Goal: Task Accomplishment & Management: Complete application form

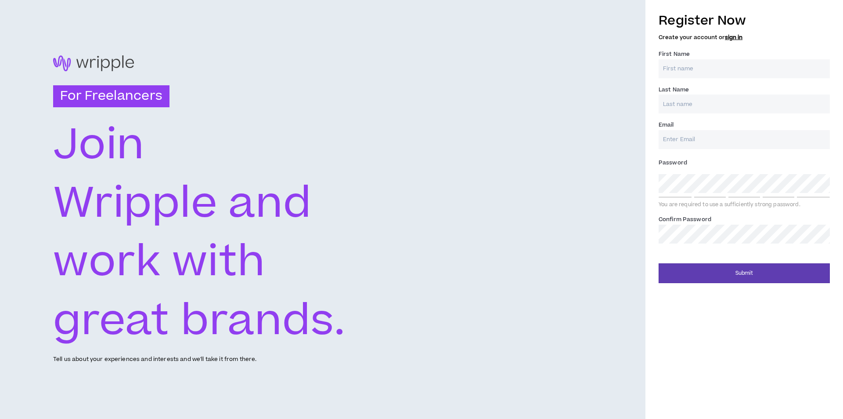
click at [693, 65] on input "First Name *" at bounding box center [744, 68] width 171 height 19
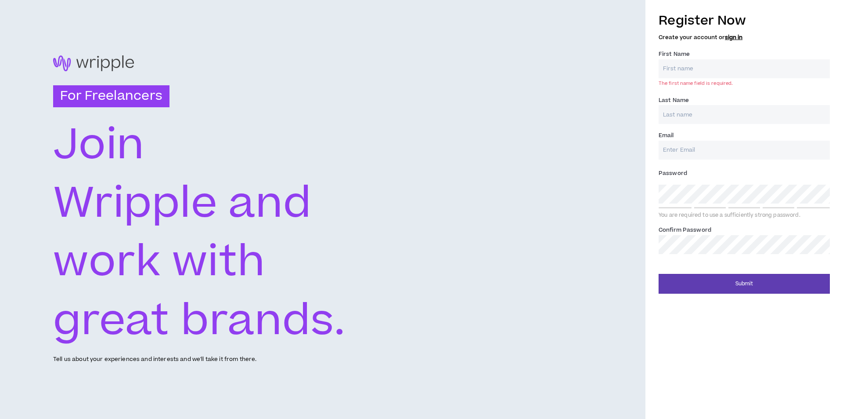
click at [690, 101] on div "Last Name *" at bounding box center [744, 109] width 171 height 29
click at [688, 116] on input "Last Name *" at bounding box center [744, 114] width 171 height 19
click at [686, 155] on input "Email *" at bounding box center [744, 150] width 171 height 19
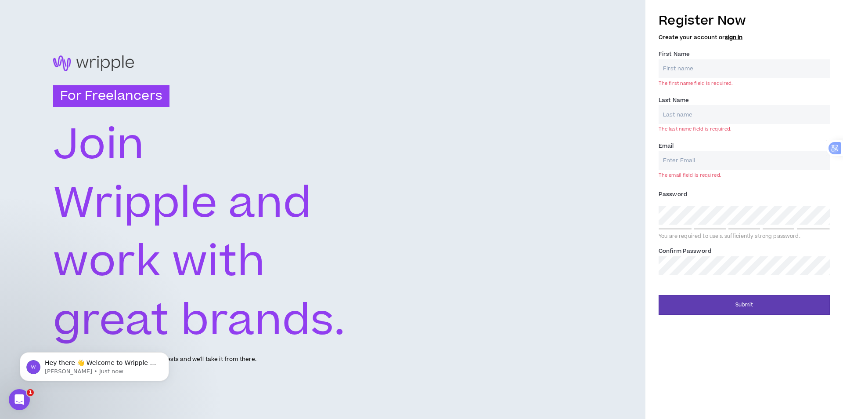
drag, startPoint x: 704, startPoint y: 160, endPoint x: 704, endPoint y: 148, distance: 11.5
click at [704, 160] on input "Email *" at bounding box center [744, 160] width 171 height 19
click at [684, 71] on input "First Name *" at bounding box center [744, 68] width 171 height 19
type input "[PERSON_NAME]"
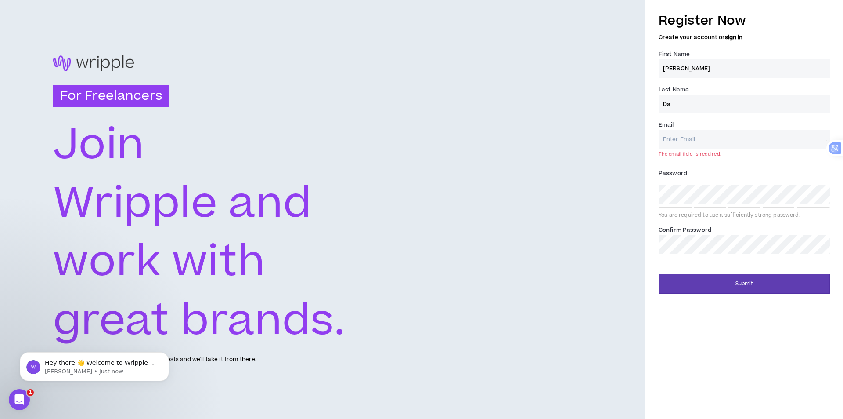
type input "D"
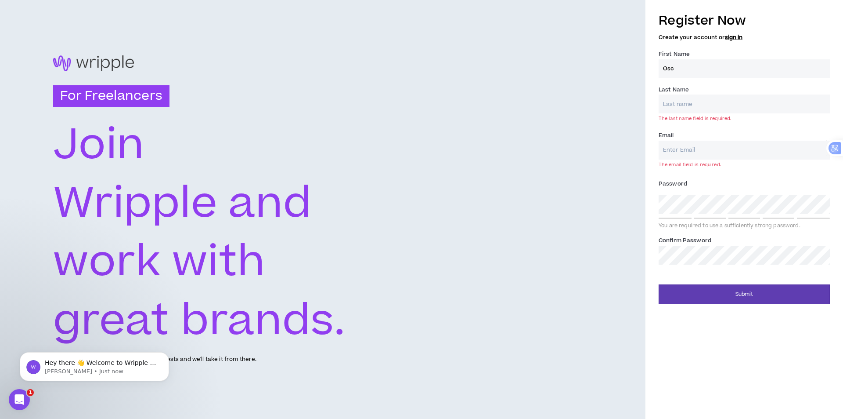
click at [699, 72] on input "Osc" at bounding box center [744, 68] width 171 height 19
type input "O"
